Goal: Find specific page/section: Find specific page/section

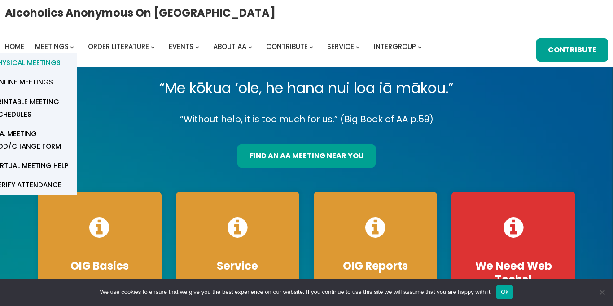
click at [58, 59] on span "Physical Meetings" at bounding box center [27, 63] width 67 height 13
click at [35, 62] on span "Physical Meetings" at bounding box center [27, 63] width 67 height 13
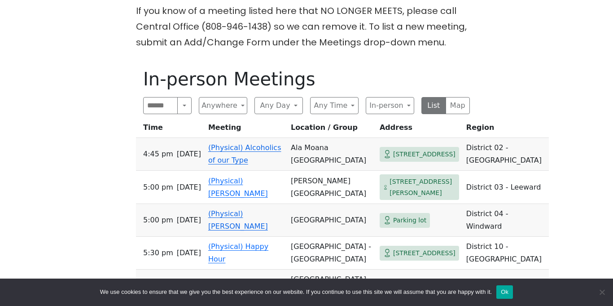
scroll to position [377, 0]
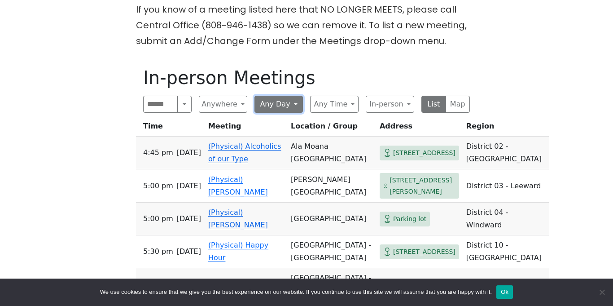
click at [272, 96] on button "Any Day" at bounding box center [278, 104] width 48 height 17
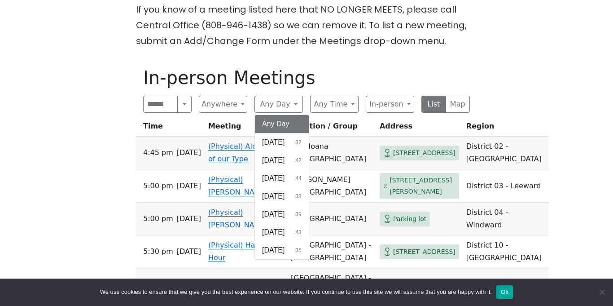
click at [192, 120] on th "Time" at bounding box center [170, 128] width 69 height 17
